Goal: Information Seeking & Learning: Learn about a topic

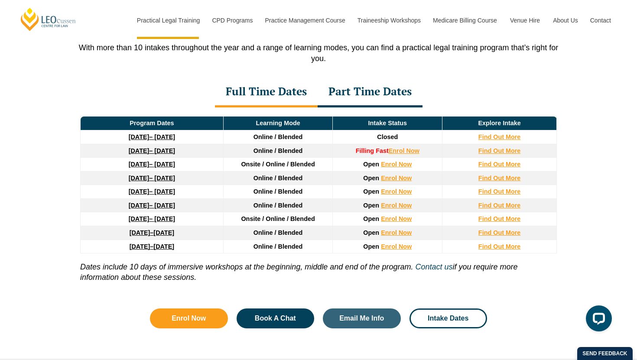
scroll to position [1098, 0]
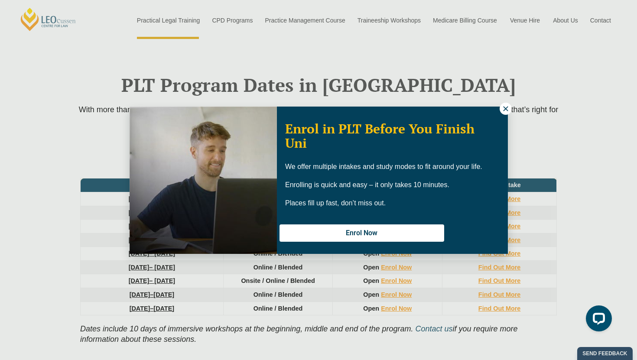
click at [503, 111] on icon at bounding box center [506, 109] width 8 height 8
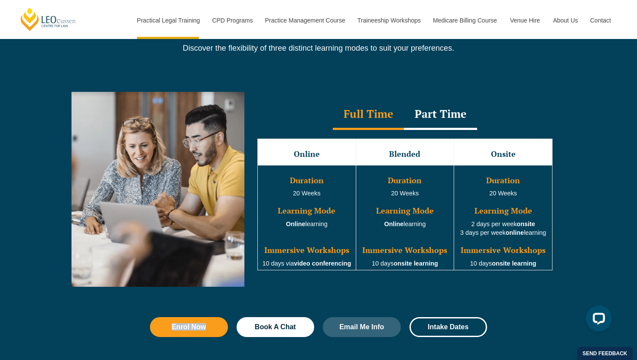
scroll to position [710, 0]
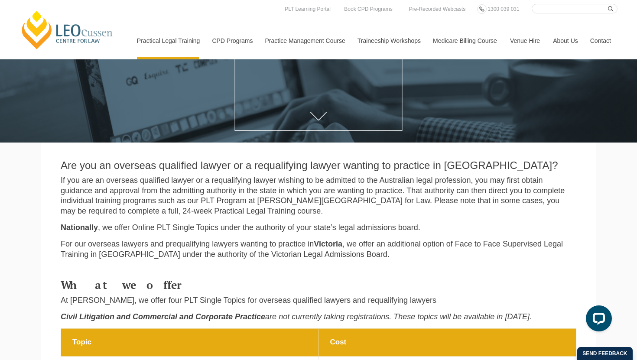
click at [438, 244] on p "For our overseas lawyers and prequalifying lawyers wanting to practice in [GEOG…" at bounding box center [319, 249] width 516 height 20
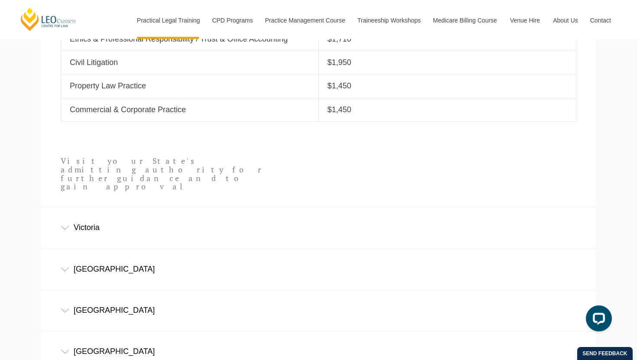
scroll to position [443, 0]
